Goal: Find specific page/section: Find specific page/section

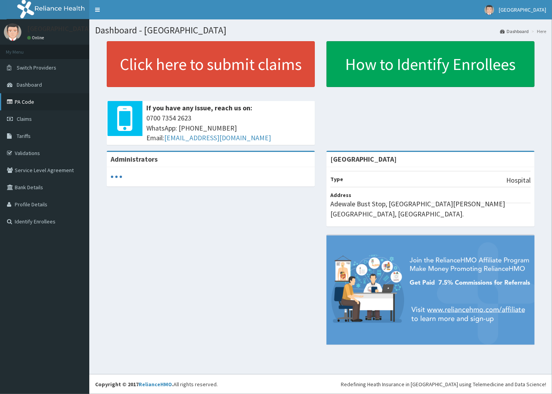
click at [29, 109] on link "PA Code" at bounding box center [44, 101] width 89 height 17
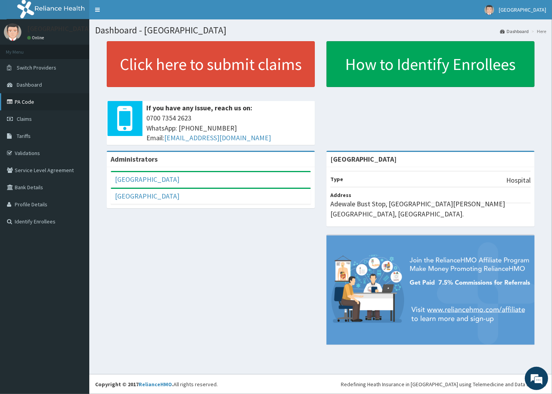
click at [26, 96] on link "PA Code" at bounding box center [44, 101] width 89 height 17
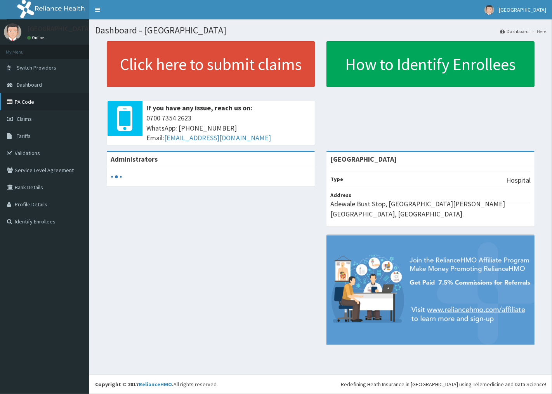
click at [27, 97] on link "PA Code" at bounding box center [44, 101] width 89 height 17
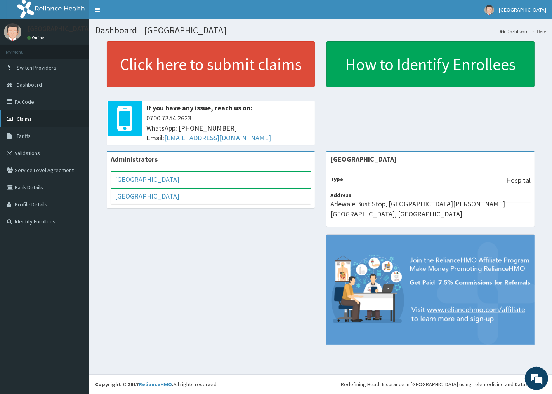
click at [34, 113] on link "Claims" at bounding box center [44, 118] width 89 height 17
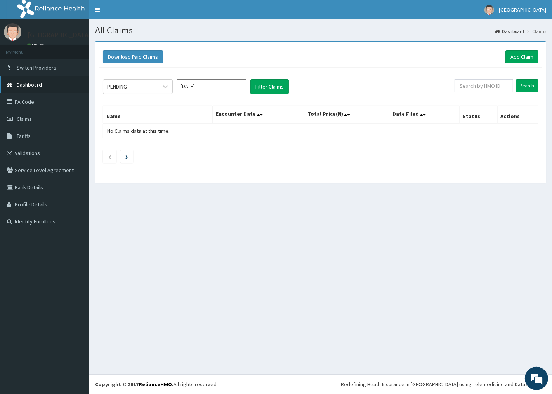
click at [48, 80] on link "Dashboard" at bounding box center [44, 84] width 89 height 17
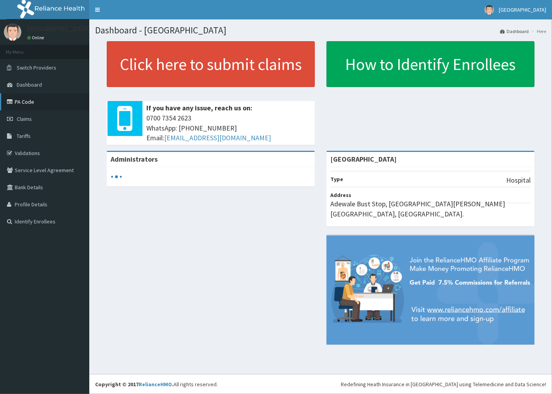
click at [35, 103] on link "PA Code" at bounding box center [44, 101] width 89 height 17
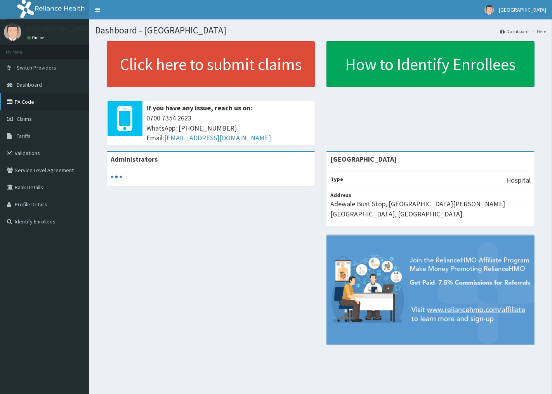
click at [25, 104] on link "PA Code" at bounding box center [44, 101] width 89 height 17
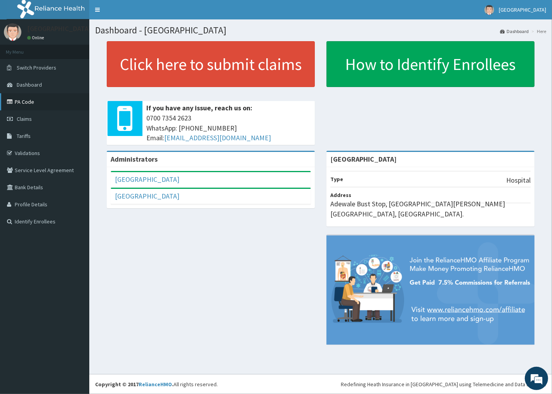
click at [32, 96] on link "PA Code" at bounding box center [44, 101] width 89 height 17
click at [22, 101] on link "PA Code" at bounding box center [44, 101] width 89 height 17
click at [42, 151] on link "Validations" at bounding box center [44, 152] width 89 height 17
click at [29, 103] on link "PA Code" at bounding box center [44, 101] width 89 height 17
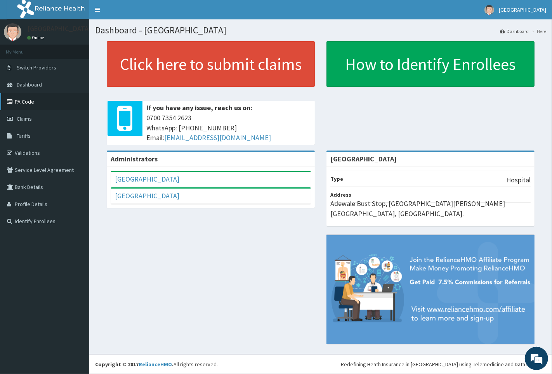
click at [63, 105] on link "PA Code" at bounding box center [44, 101] width 89 height 17
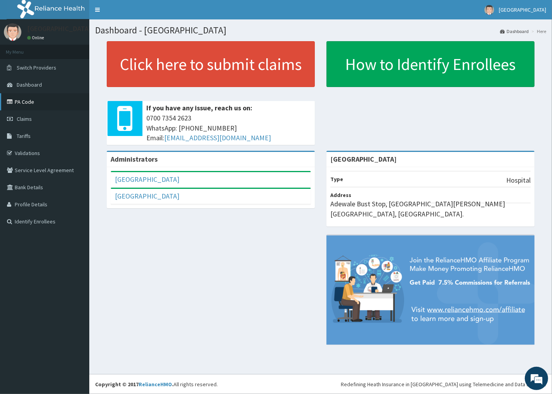
click at [18, 97] on link "PA Code" at bounding box center [44, 101] width 89 height 17
click at [24, 99] on link "PA Code" at bounding box center [44, 101] width 89 height 17
click at [41, 101] on link "PA Code" at bounding box center [44, 101] width 89 height 17
click at [39, 104] on link "PA Code" at bounding box center [44, 101] width 89 height 17
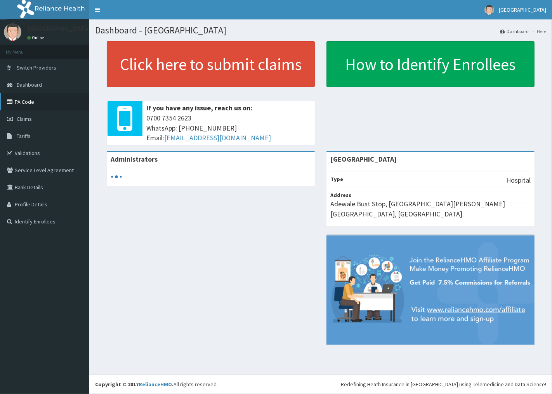
click at [40, 102] on link "PA Code" at bounding box center [44, 101] width 89 height 17
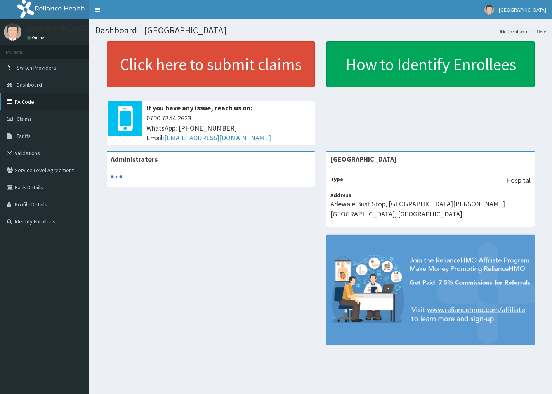
drag, startPoint x: 0, startPoint y: 0, endPoint x: 33, endPoint y: 103, distance: 107.6
click at [31, 99] on link "PA Code" at bounding box center [44, 101] width 89 height 17
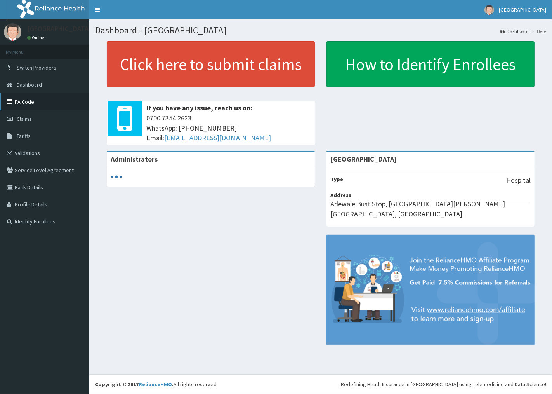
click at [46, 104] on link "PA Code" at bounding box center [44, 101] width 89 height 17
click at [33, 104] on link "PA Code" at bounding box center [44, 101] width 89 height 17
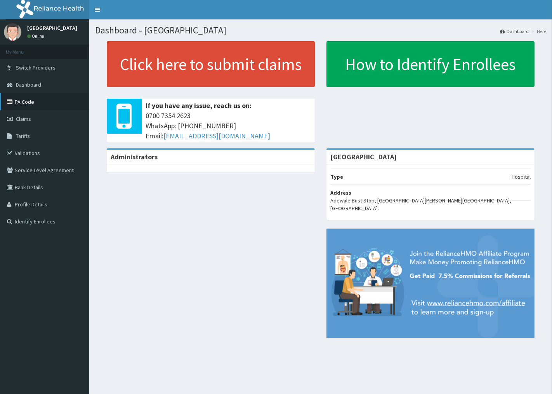
click at [28, 93] on link "PA Code" at bounding box center [44, 101] width 89 height 17
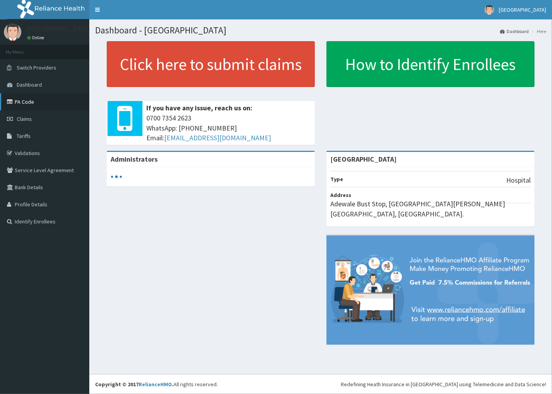
click at [28, 100] on link "PA Code" at bounding box center [44, 101] width 89 height 17
click at [37, 105] on link "PA Code" at bounding box center [44, 101] width 89 height 17
click at [33, 102] on link "PA Code" at bounding box center [44, 101] width 89 height 17
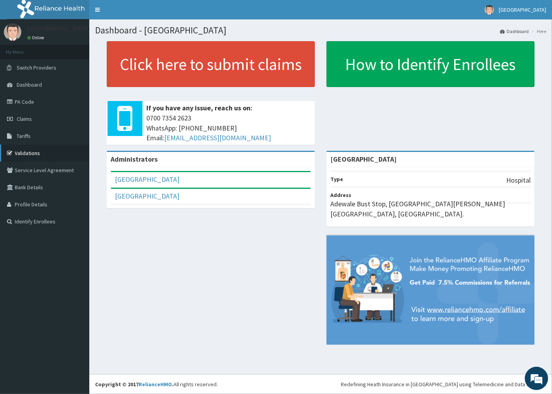
click at [45, 153] on link "Validations" at bounding box center [44, 152] width 89 height 17
